Goal: Information Seeking & Learning: Learn about a topic

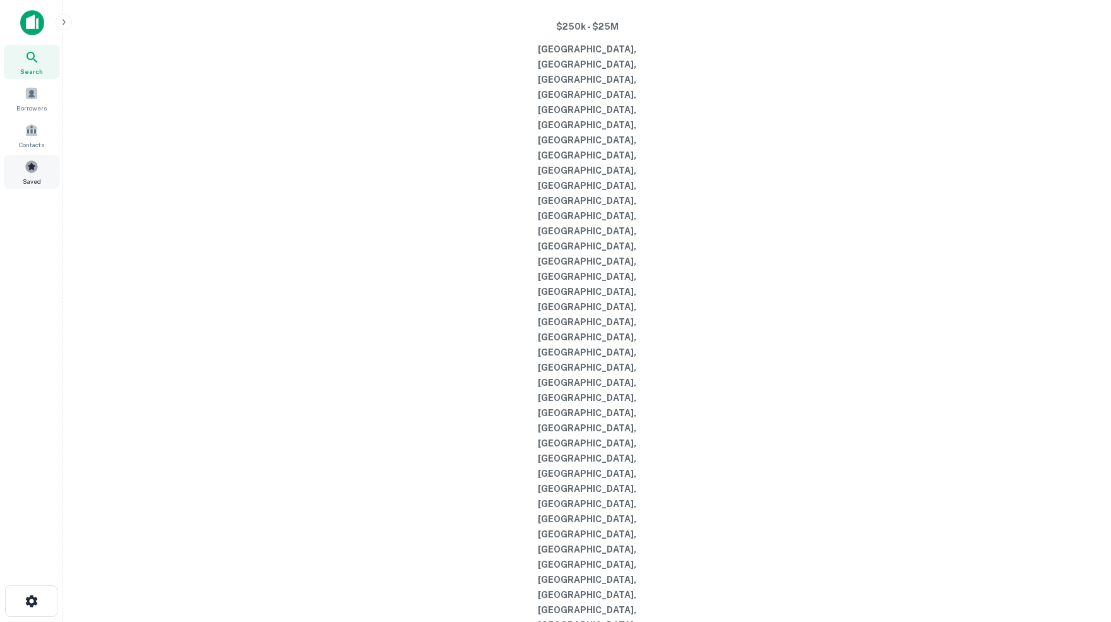
click at [32, 174] on span at bounding box center [32, 167] width 14 height 14
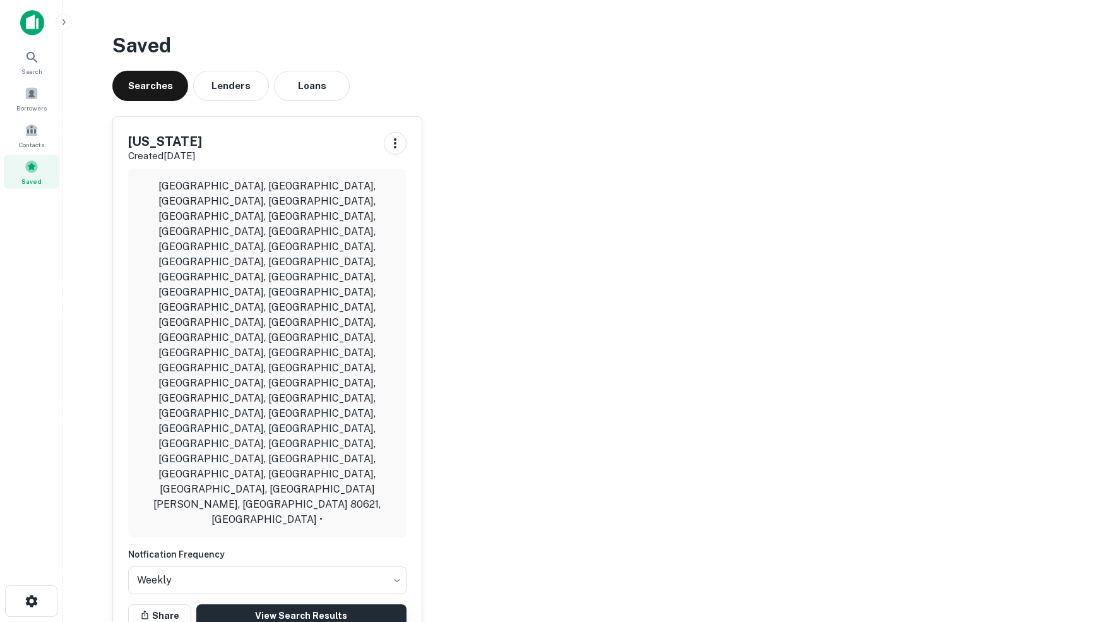
click at [296, 604] on link "View Search Results" at bounding box center [301, 615] width 210 height 23
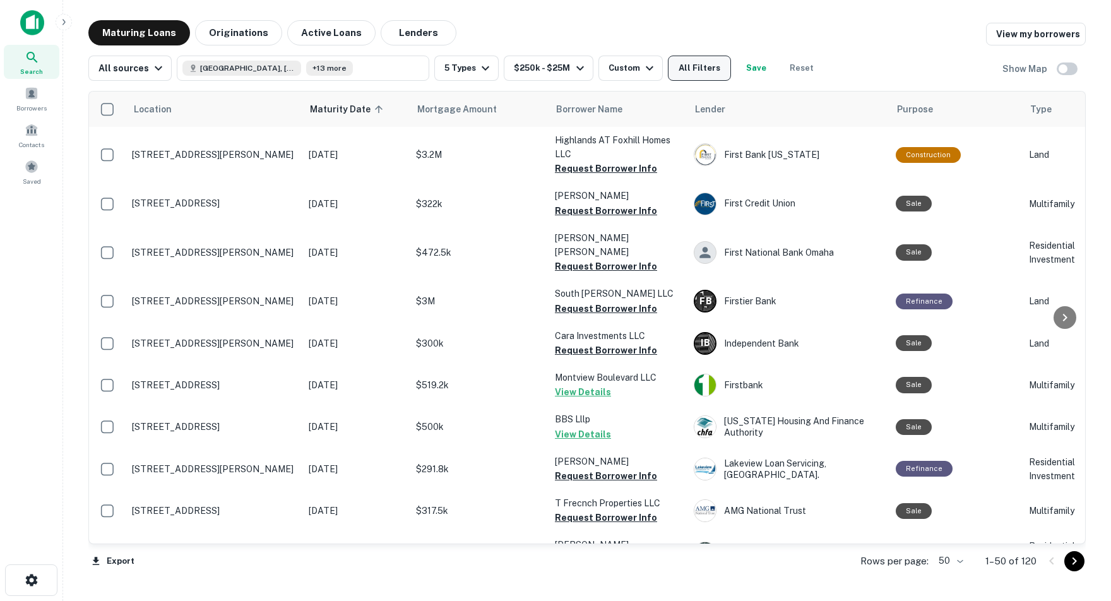
click at [720, 69] on button "All Filters" at bounding box center [699, 68] width 63 height 25
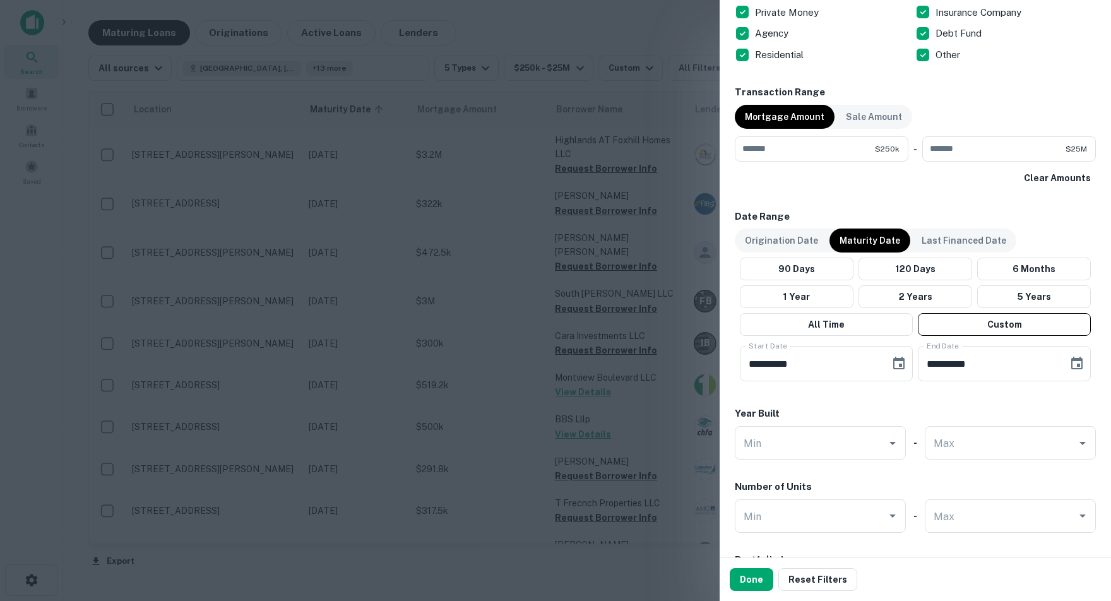
scroll to position [873, 0]
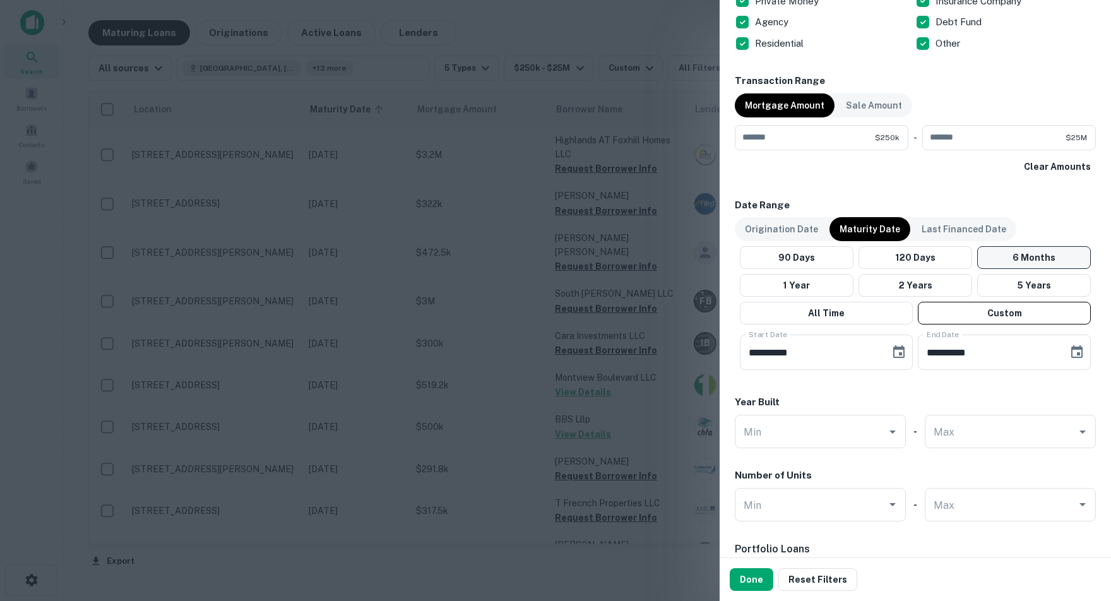
click at [1043, 254] on button "6 Months" at bounding box center [1034, 257] width 114 height 23
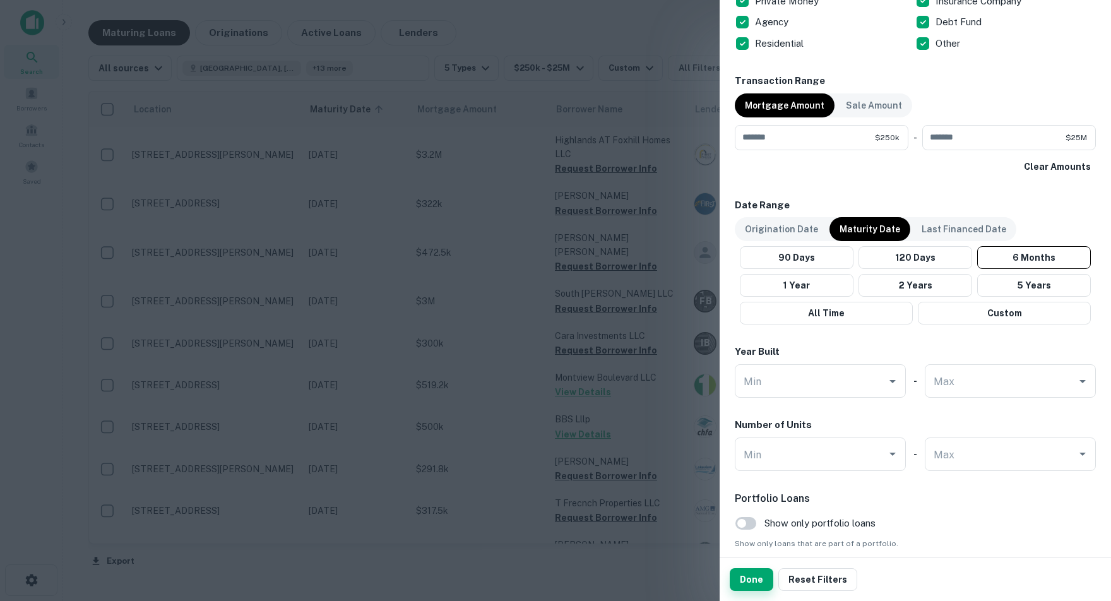
click at [758, 581] on button "Done" at bounding box center [752, 579] width 44 height 23
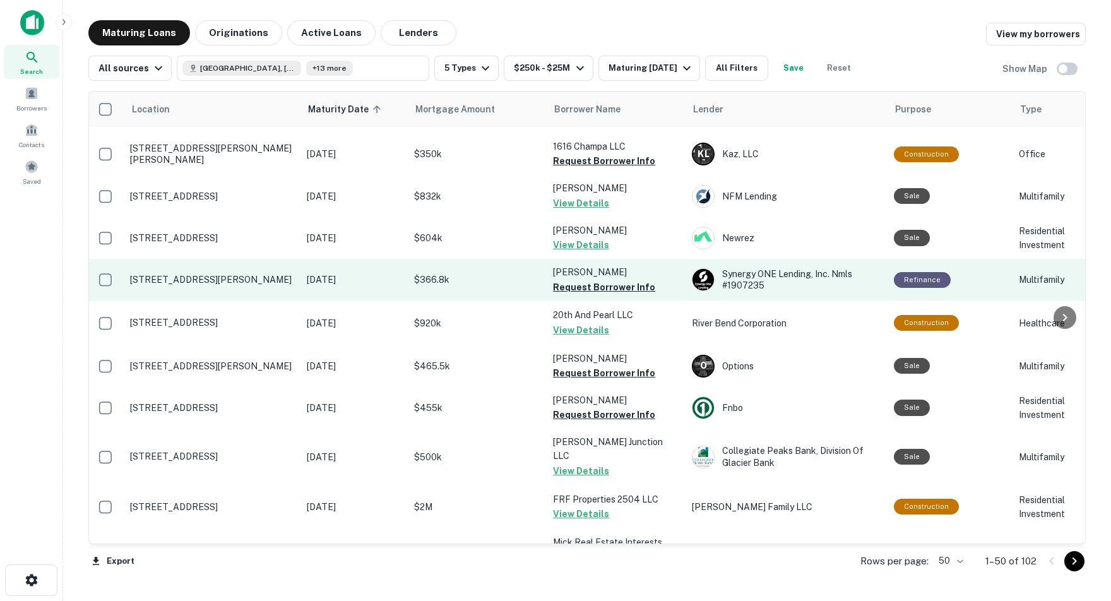
scroll to position [253, 2]
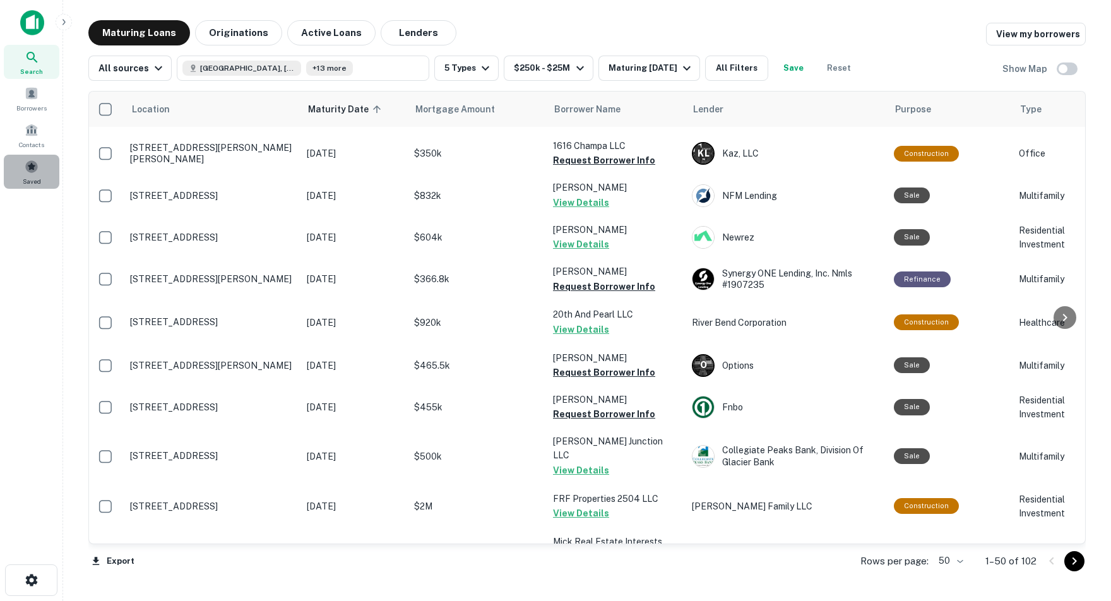
click at [34, 174] on span at bounding box center [32, 167] width 14 height 14
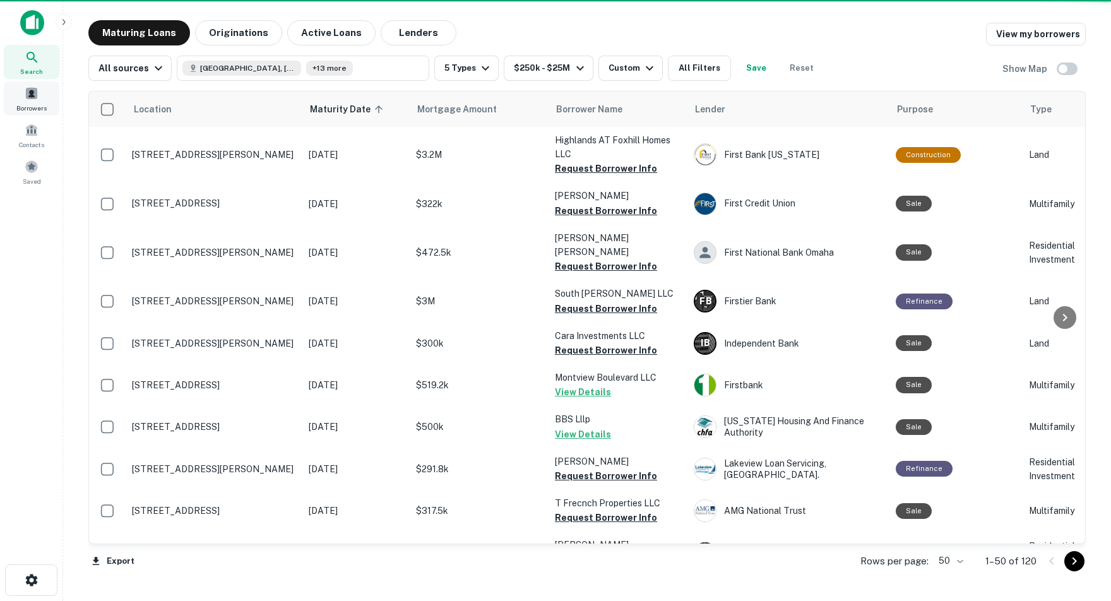
click at [31, 98] on span at bounding box center [32, 93] width 14 height 14
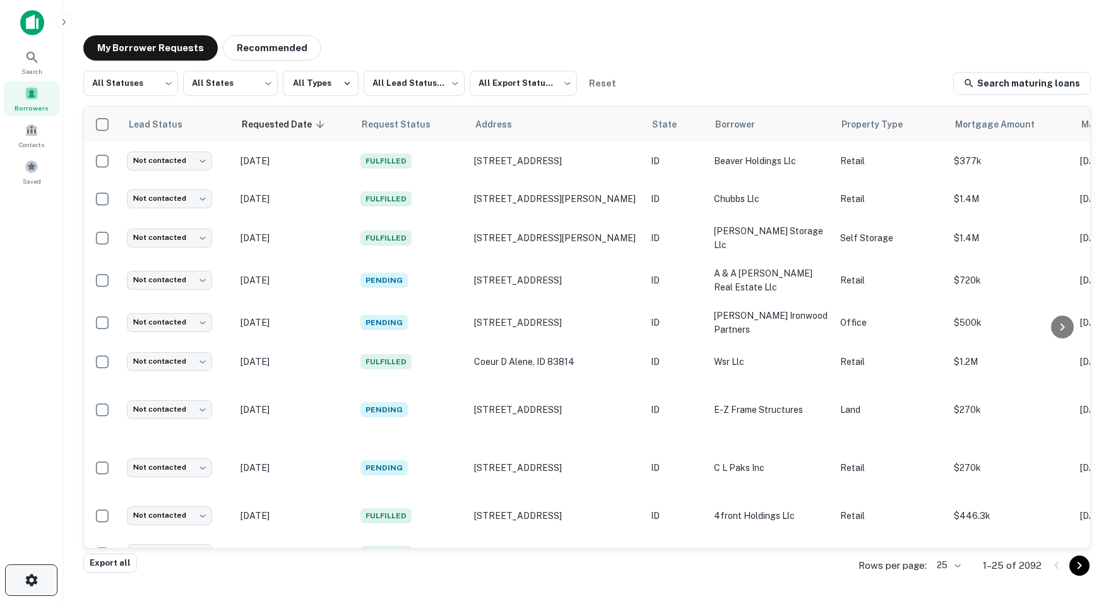
click at [33, 578] on icon "button" at bounding box center [31, 580] width 15 height 15
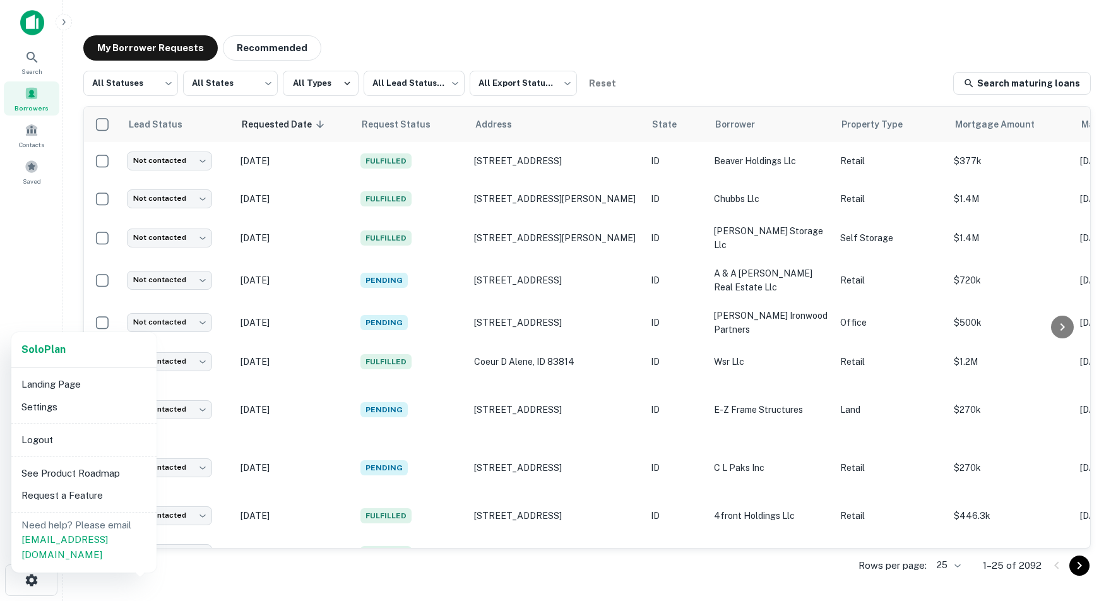
click at [83, 497] on li "Request a Feature" at bounding box center [83, 495] width 135 height 23
click at [30, 181] on div at bounding box center [555, 300] width 1111 height 601
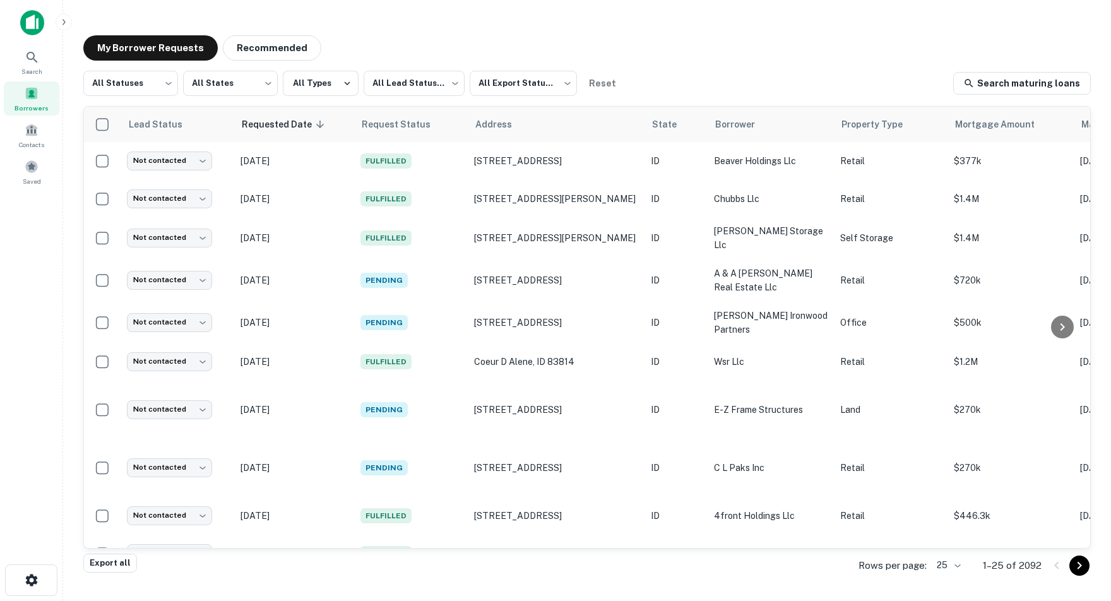
click at [30, 174] on span at bounding box center [32, 167] width 14 height 14
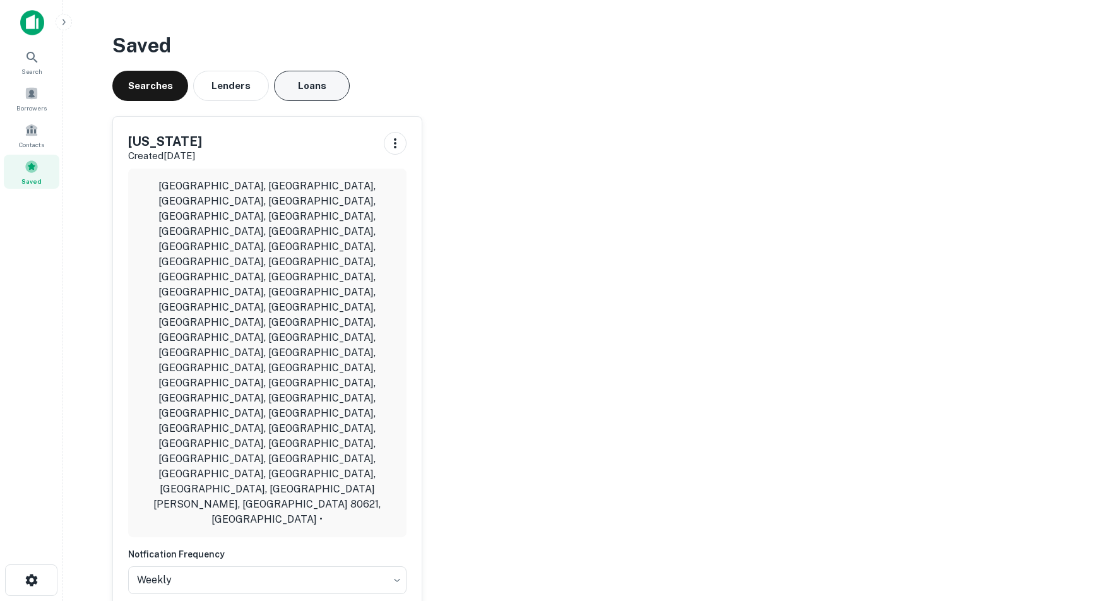
click at [315, 83] on button "Loans" at bounding box center [312, 86] width 76 height 30
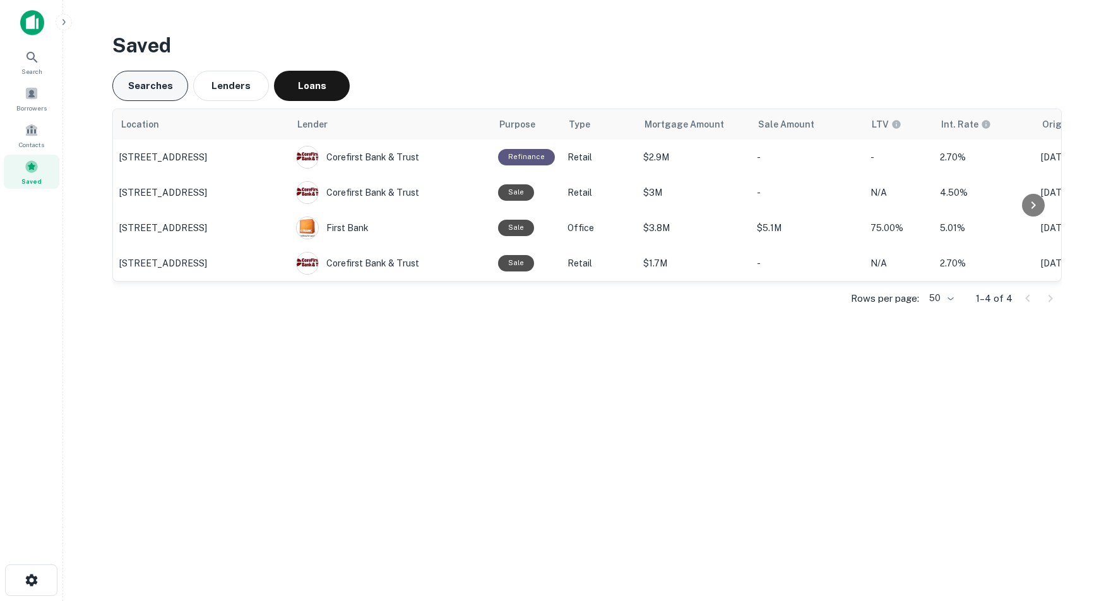
click at [143, 88] on button "Searches" at bounding box center [150, 86] width 76 height 30
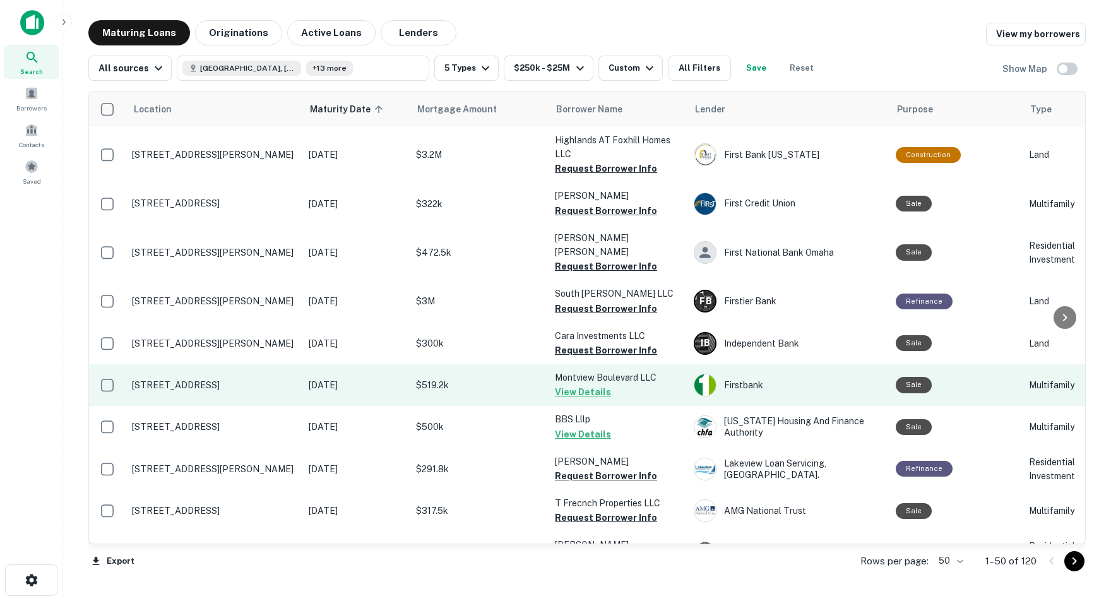
click at [318, 383] on td "[DATE]" at bounding box center [355, 385] width 107 height 42
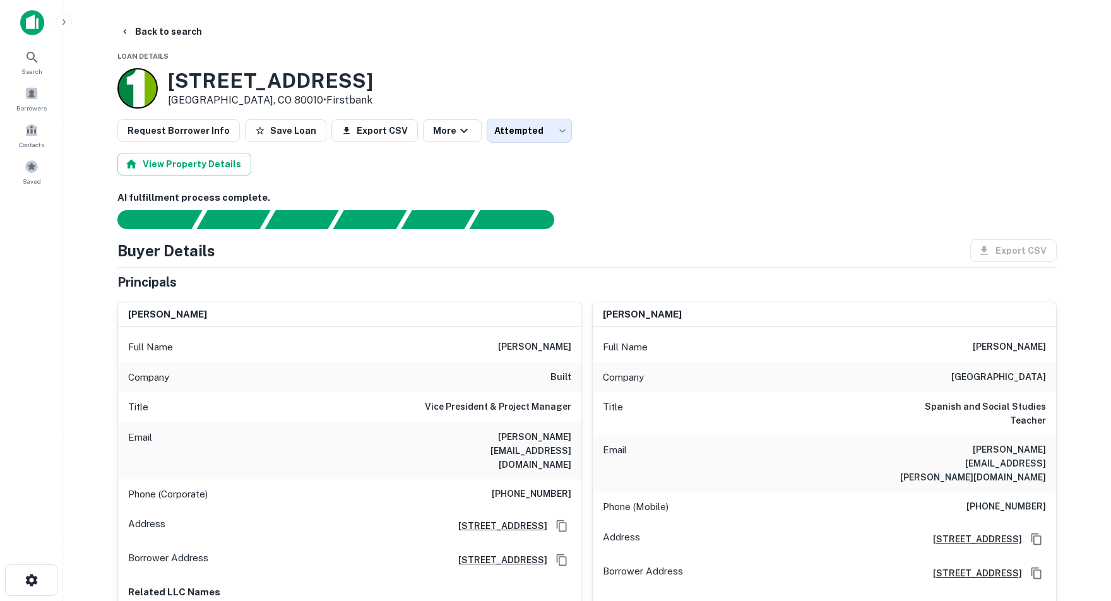
click at [30, 18] on img at bounding box center [32, 22] width 24 height 25
